Goal: Task Accomplishment & Management: Complete application form

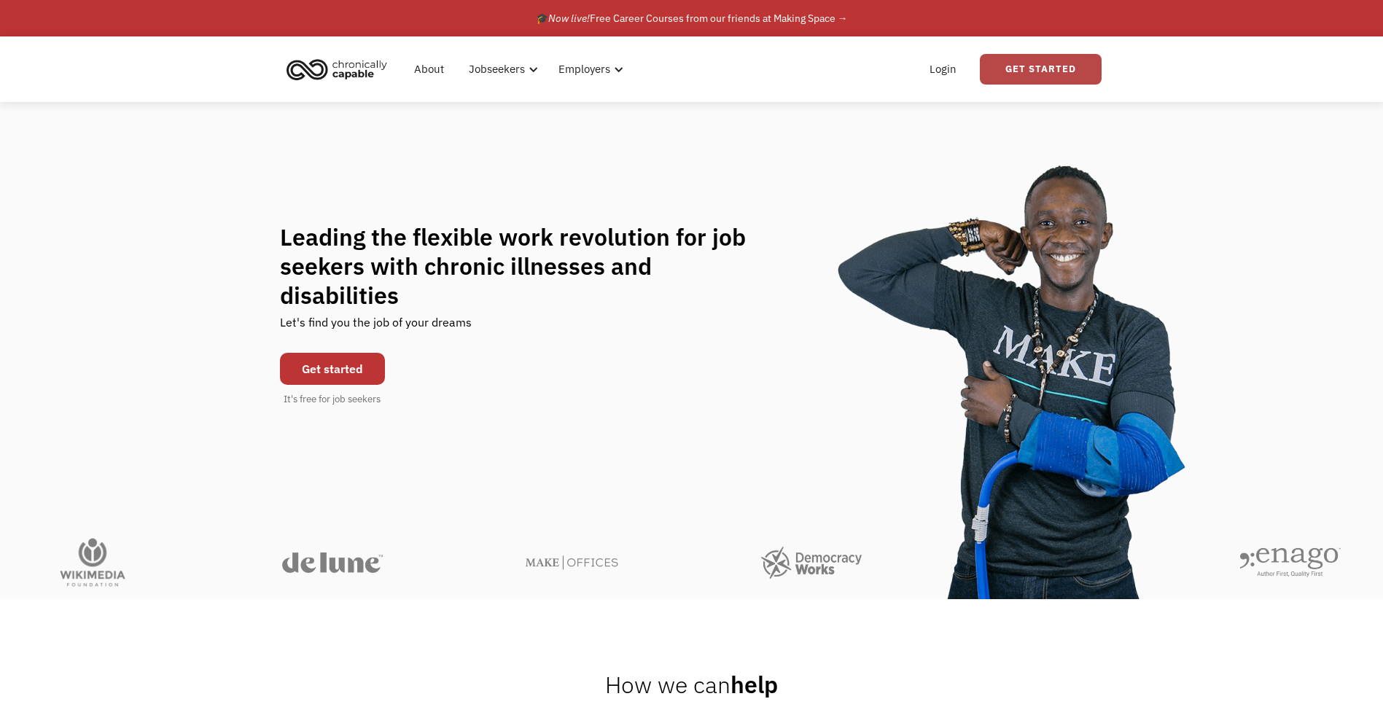
click at [998, 71] on link "Get Started" at bounding box center [1041, 69] width 122 height 31
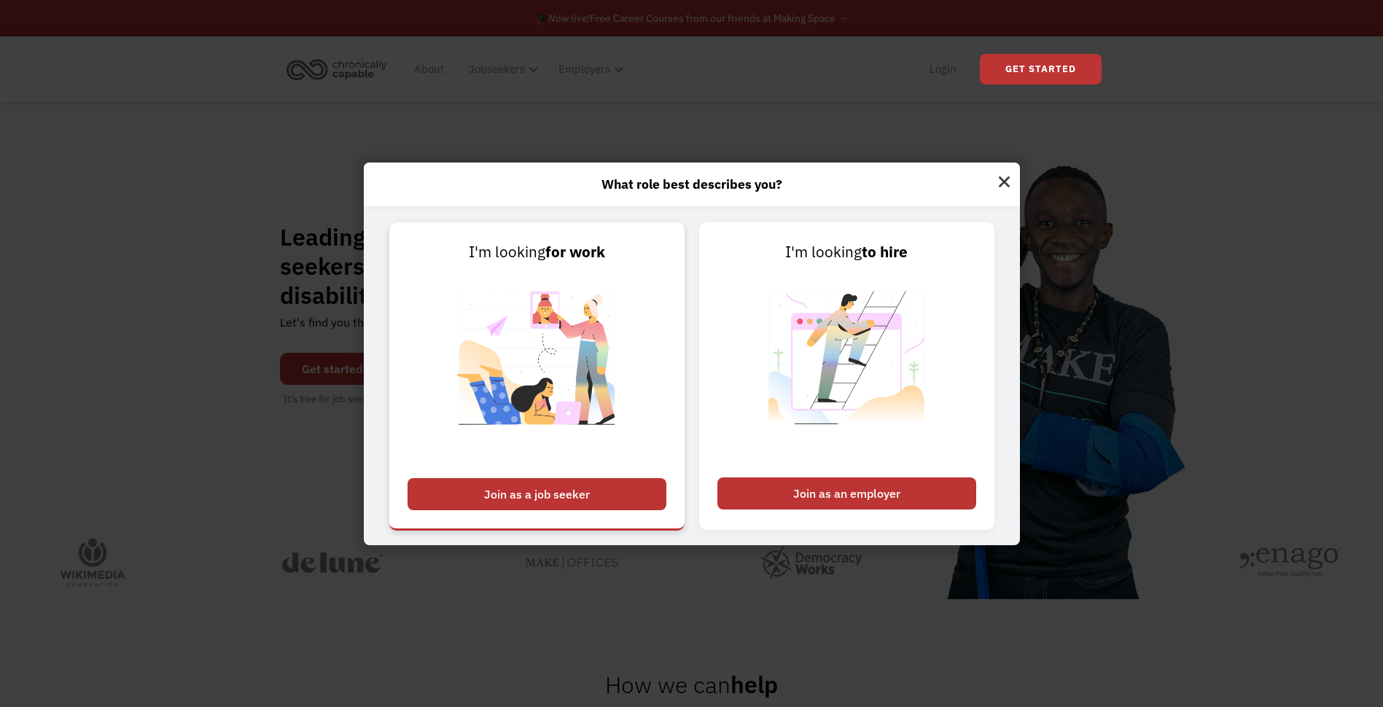
click at [579, 506] on div "Join as a job seeker" at bounding box center [537, 494] width 259 height 32
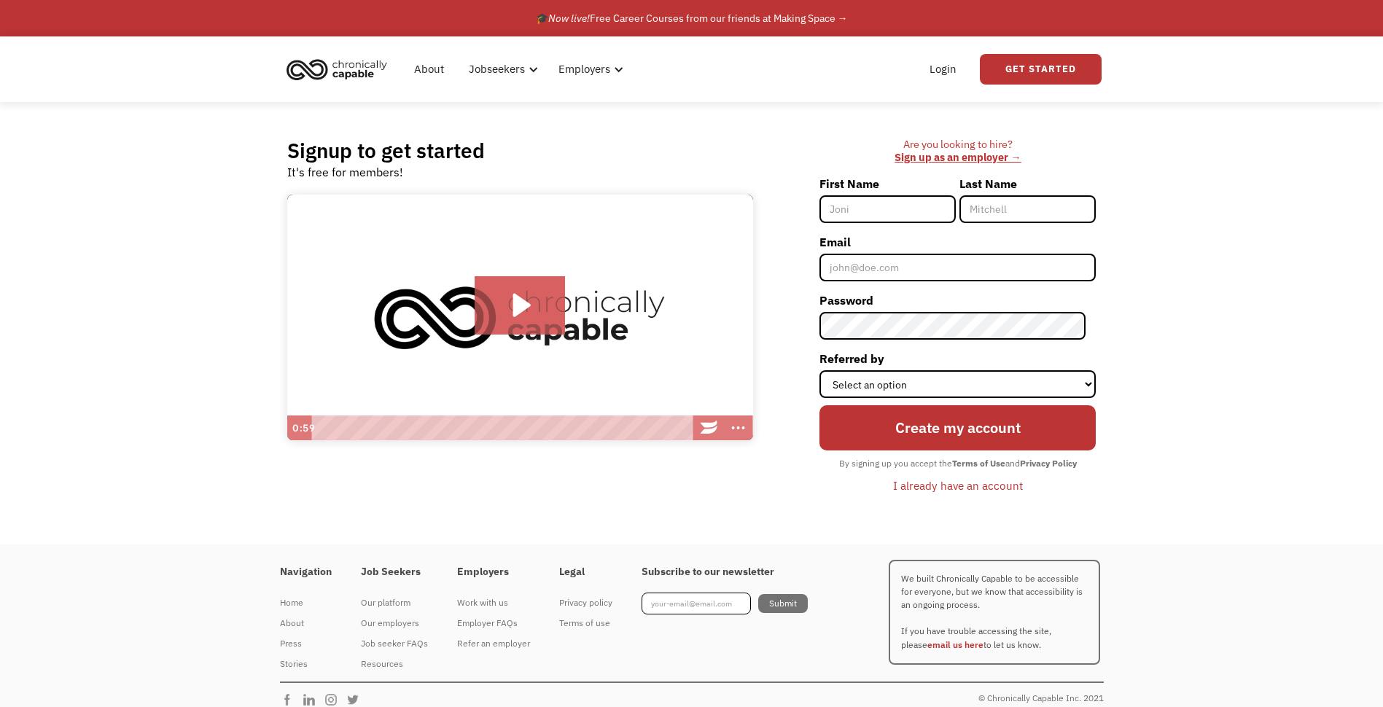
scroll to position [14, 0]
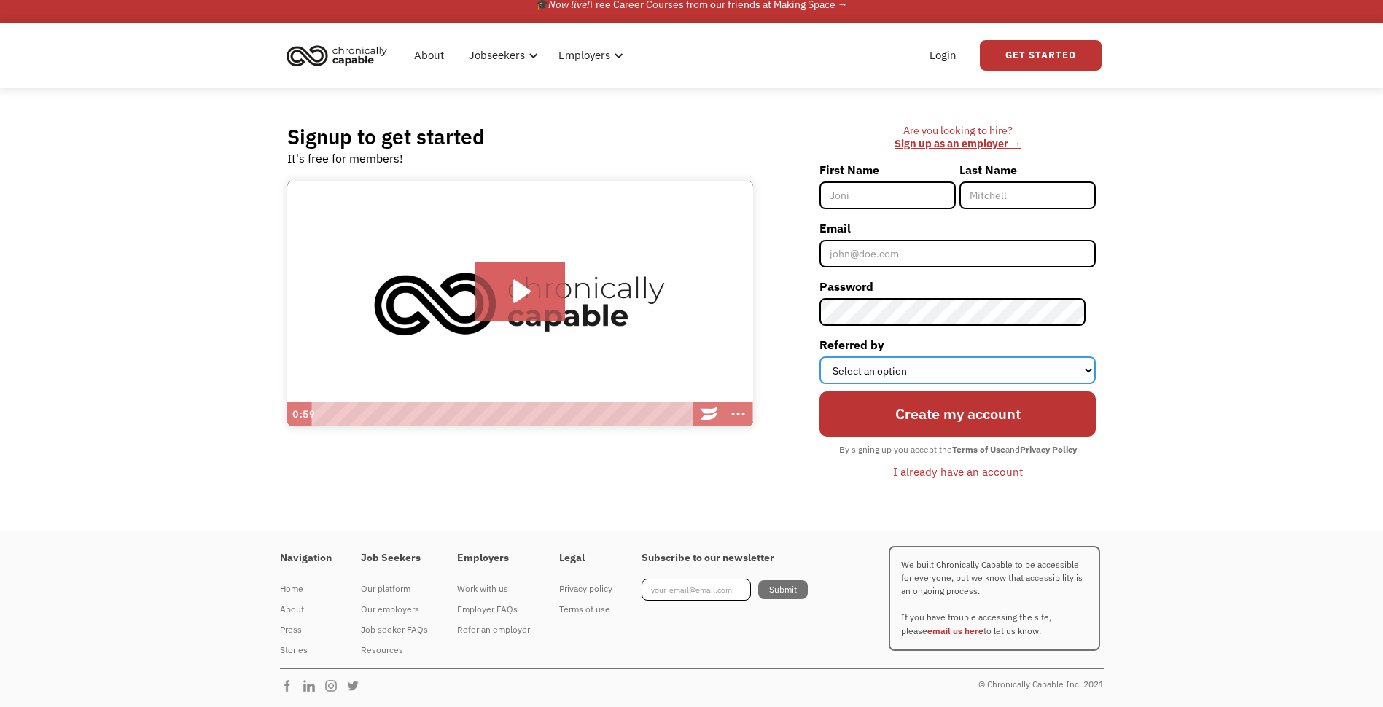
click at [927, 364] on select "Select an option Instagram Facebook Twitter Search Engine News Article Word of …" at bounding box center [958, 371] width 276 height 28
click at [935, 375] on select "Select an option Instagram Facebook Twitter Search Engine News Article Word of …" at bounding box center [958, 371] width 276 height 28
